Goal: Transaction & Acquisition: Purchase product/service

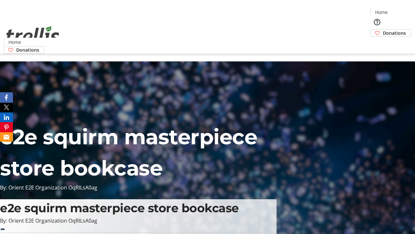
click at [383, 30] on span "Donations" at bounding box center [394, 33] width 23 height 7
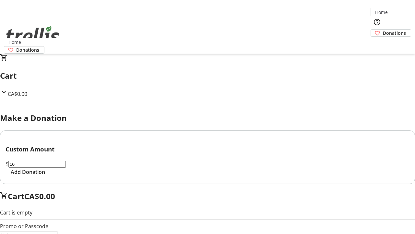
click at [45, 175] on span "Add Donation" at bounding box center [28, 172] width 34 height 8
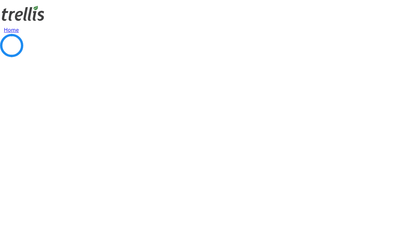
select select "CA"
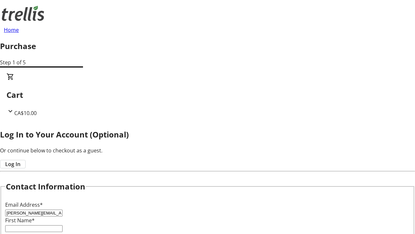
type input "[PERSON_NAME][EMAIL_ADDRESS][DOMAIN_NAME]"
type input "[PERSON_NAME]"
type input "[STREET_ADDRESS][PERSON_NAME]"
type input "Kelowna"
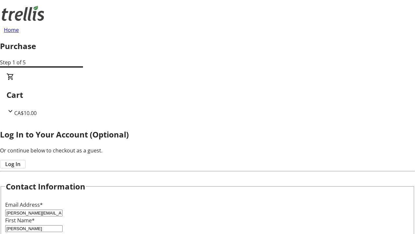
select select "BC"
type input "Kelowna"
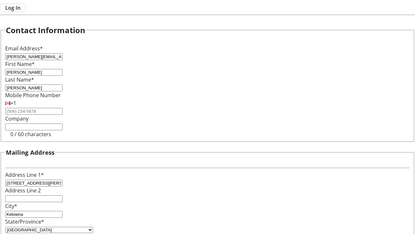
type input "V1Y 0C2"
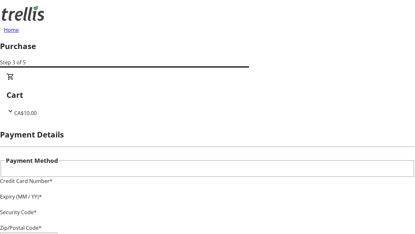
type input "V1Y 0C2"
